Goal: Navigation & Orientation: Find specific page/section

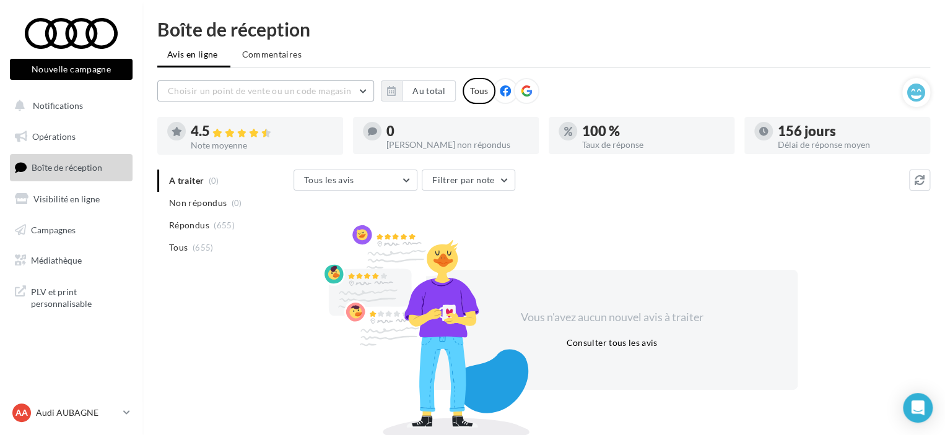
click at [186, 87] on span "Choisir un point de vente ou un code magasin" at bounding box center [259, 90] width 183 height 11
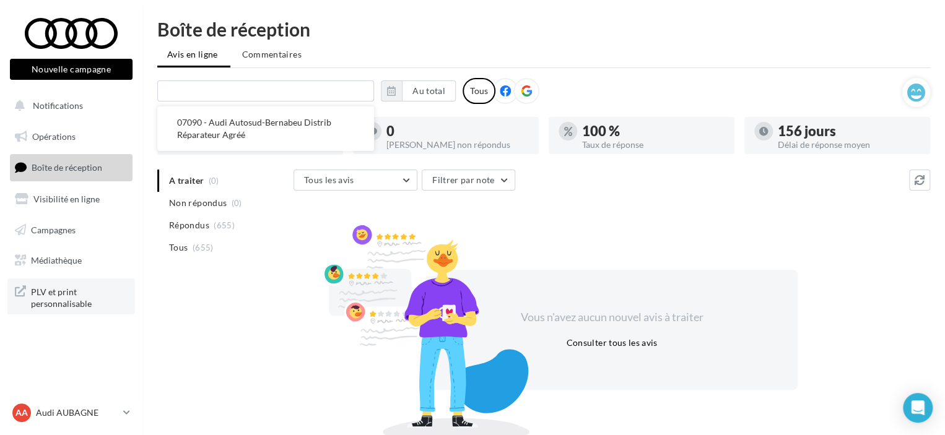
click at [62, 297] on span "PLV et print personnalisable" at bounding box center [79, 297] width 97 height 27
click at [59, 303] on span "PLV et print personnalisable" at bounding box center [79, 297] width 97 height 27
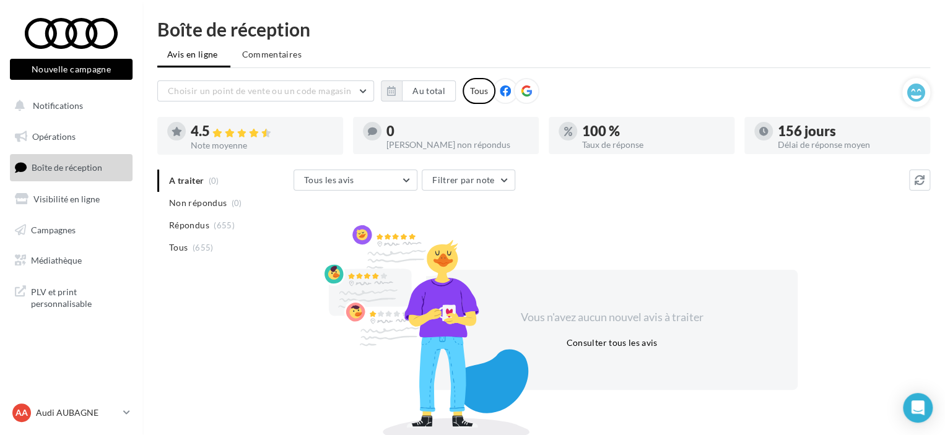
click at [65, 16] on div "Nouvelle campagne Nouvelle campagne" at bounding box center [71, 54] width 123 height 78
click at [72, 38] on div at bounding box center [71, 33] width 99 height 31
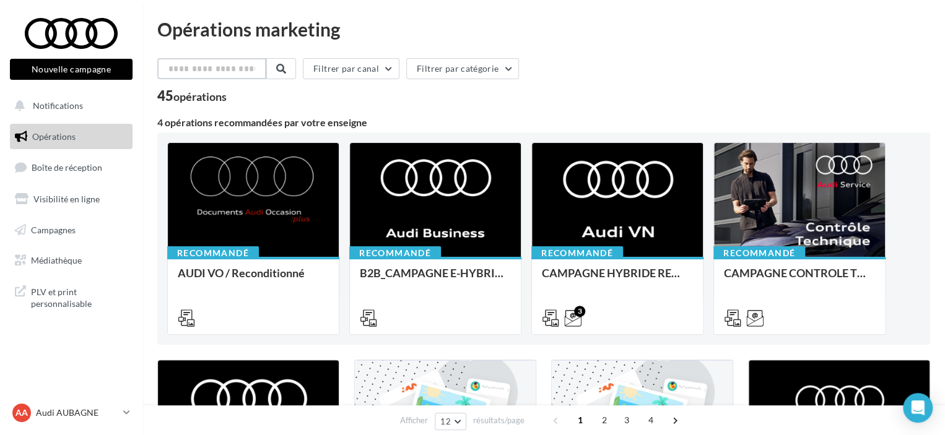
click at [183, 69] on input "text" at bounding box center [211, 68] width 109 height 21
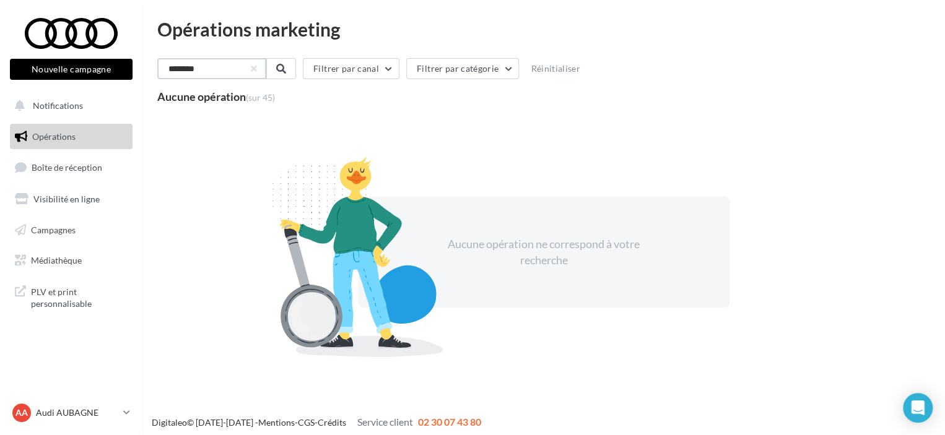
click at [189, 69] on input "********" at bounding box center [211, 68] width 109 height 21
drag, startPoint x: 206, startPoint y: 68, endPoint x: 129, endPoint y: 69, distance: 76.8
click at [129, 69] on div "Nouvelle campagne Nouvelle campagne Notifications Opérations Boîte de réception…" at bounding box center [472, 220] width 945 height 440
type input "*******"
click at [282, 67] on button at bounding box center [280, 68] width 30 height 21
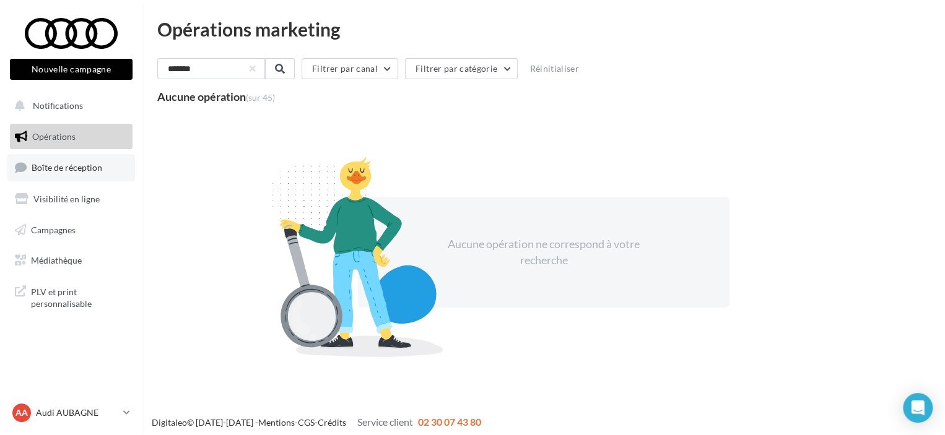
click at [54, 176] on link "Boîte de réception" at bounding box center [71, 167] width 128 height 27
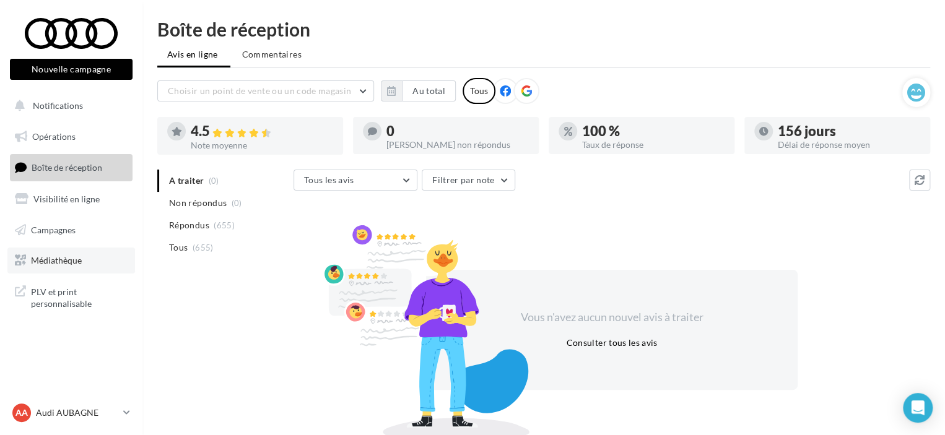
click at [42, 260] on span "Médiathèque" at bounding box center [56, 260] width 51 height 11
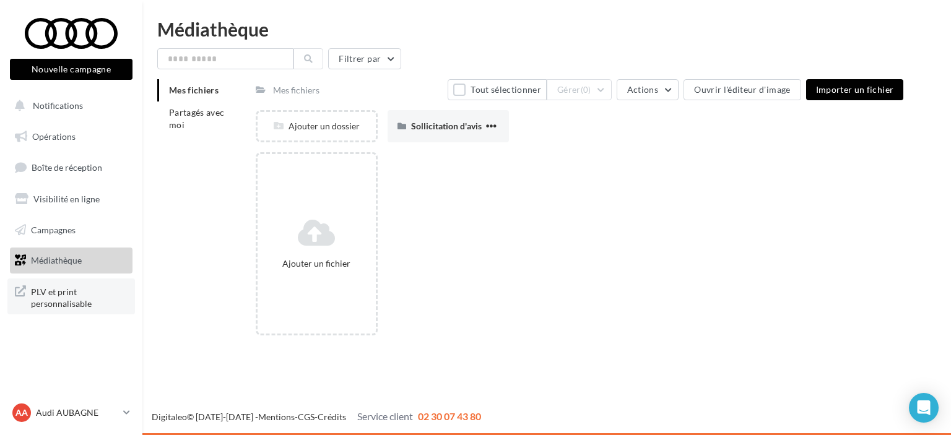
click at [64, 298] on span "PLV et print personnalisable" at bounding box center [79, 297] width 97 height 27
